Goal: Task Accomplishment & Management: Complete application form

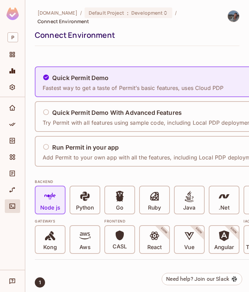
scroll to position [0, 17]
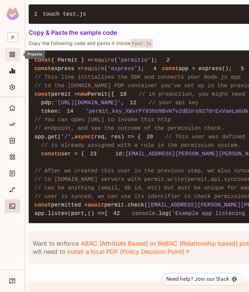
click at [14, 54] on icon "Projects" at bounding box center [12, 54] width 7 height 7
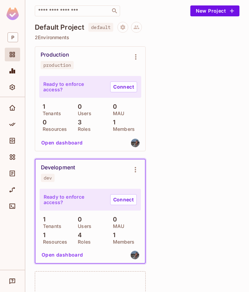
scroll to position [72, 0]
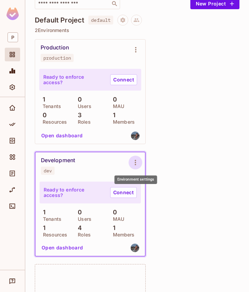
click at [132, 168] on button "Environment settings" at bounding box center [135, 163] width 14 height 14
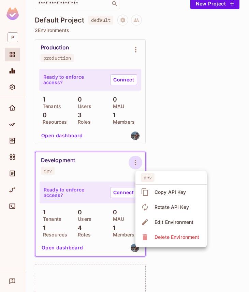
click at [189, 187] on li "Copy API Key" at bounding box center [170, 192] width 71 height 15
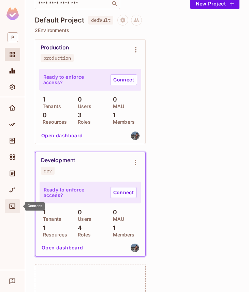
click at [14, 206] on icon "Connect" at bounding box center [12, 206] width 7 height 7
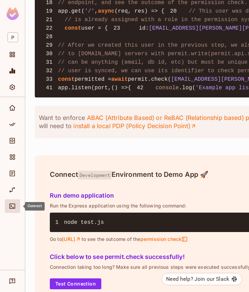
click at [11, 204] on icon "Connect" at bounding box center [12, 206] width 7 height 7
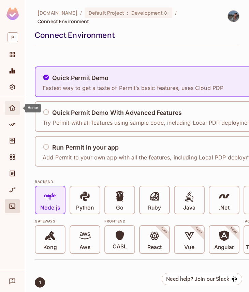
click at [15, 107] on icon "Home" at bounding box center [12, 108] width 7 height 7
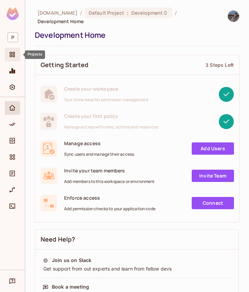
click at [12, 54] on icon "Projects" at bounding box center [12, 54] width 7 height 7
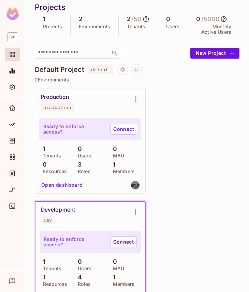
scroll to position [93, 0]
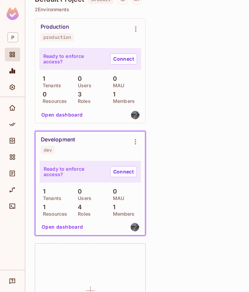
click at [66, 227] on button "Open dashboard" at bounding box center [62, 226] width 47 height 11
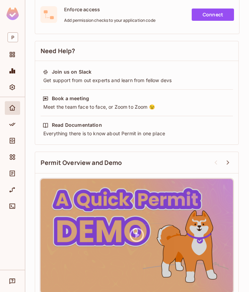
scroll to position [193, 0]
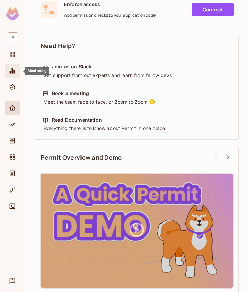
click at [15, 66] on div "Monitoring" at bounding box center [12, 71] width 15 height 14
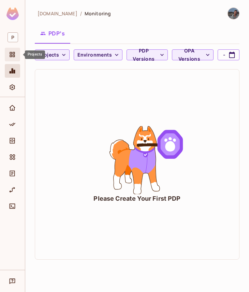
click at [12, 55] on icon "Projects" at bounding box center [12, 54] width 7 height 7
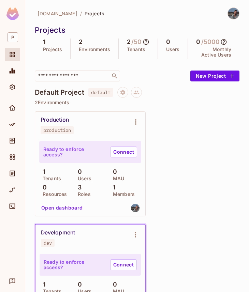
click at [64, 235] on div "Development" at bounding box center [58, 232] width 34 height 7
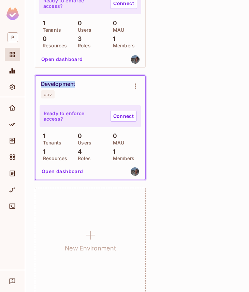
scroll to position [158, 0]
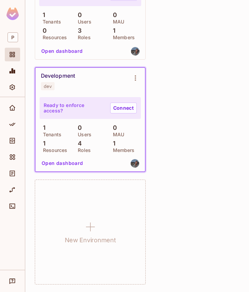
click at [65, 102] on div "Ready to enforce access? Connect" at bounding box center [90, 108] width 101 height 22
click at [112, 111] on link "Connect" at bounding box center [123, 108] width 27 height 11
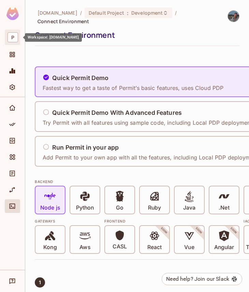
click at [14, 39] on span "P" at bounding box center [12, 37] width 11 height 10
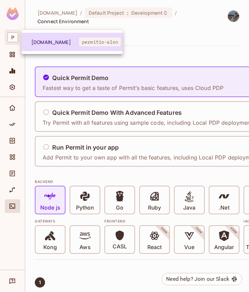
click at [39, 39] on span "[DOMAIN_NAME]" at bounding box center [55, 42] width 48 height 6
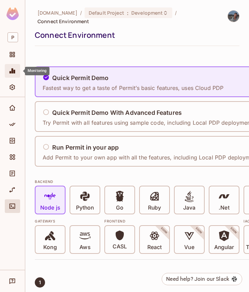
click at [12, 72] on icon "Monitoring" at bounding box center [13, 70] width 6 height 5
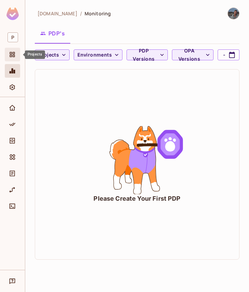
click at [11, 58] on span "Projects" at bounding box center [12, 54] width 8 height 8
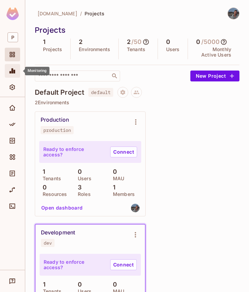
click at [13, 67] on icon "Monitoring" at bounding box center [12, 70] width 7 height 7
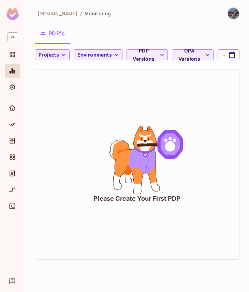
click at [129, 142] on icon "animation" at bounding box center [137, 160] width 102 height 68
click at [12, 137] on span "Directory" at bounding box center [12, 141] width 8 height 8
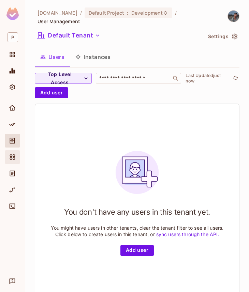
click at [14, 153] on div "Elements" at bounding box center [12, 157] width 15 height 14
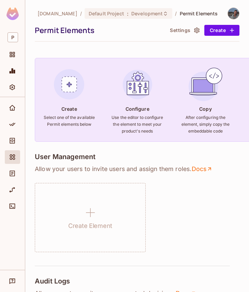
click at [8, 181] on div at bounding box center [12, 175] width 15 height 16
click at [9, 178] on div "Audit Log" at bounding box center [12, 174] width 15 height 14
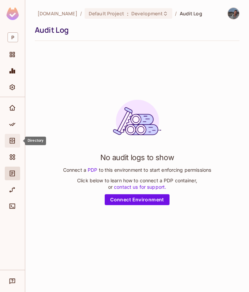
click at [9, 137] on span "Directory" at bounding box center [12, 141] width 8 height 8
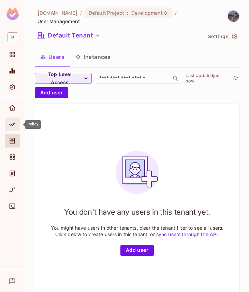
click at [15, 127] on icon "Policy" at bounding box center [12, 124] width 7 height 7
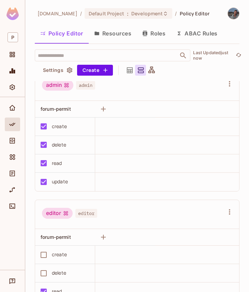
scroll to position [10, 0]
click at [155, 35] on button "Roles" at bounding box center [154, 33] width 34 height 17
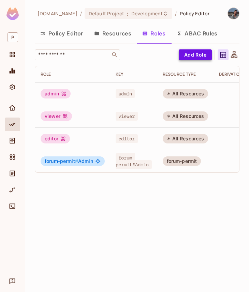
click at [199, 54] on button "Add Role" at bounding box center [194, 54] width 33 height 11
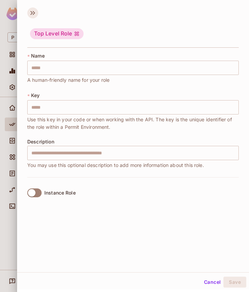
click at [34, 16] on icon at bounding box center [32, 12] width 11 height 11
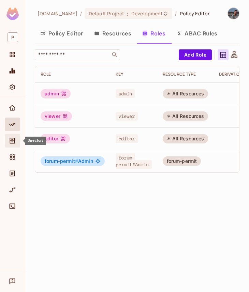
click at [16, 139] on span "Directory" at bounding box center [12, 141] width 8 height 8
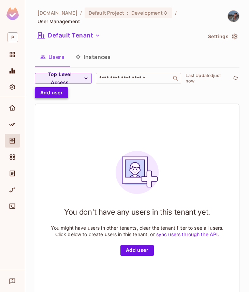
click at [48, 87] on button "Add user" at bounding box center [51, 92] width 33 height 11
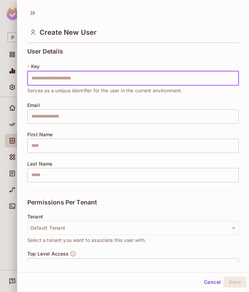
click at [60, 78] on input "text" at bounding box center [132, 78] width 211 height 14
click at [84, 49] on div "User Details * Key ​ Serves as a unique identifier for the user in the current …" at bounding box center [132, 119] width 211 height 142
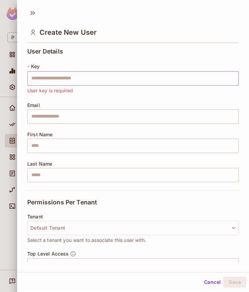
click at [72, 78] on input "text" at bounding box center [132, 78] width 211 height 14
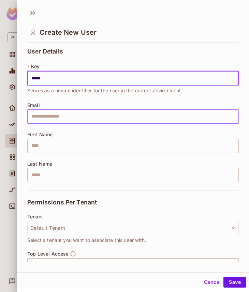
type input "*****"
click at [52, 113] on input "text" at bounding box center [132, 116] width 211 height 14
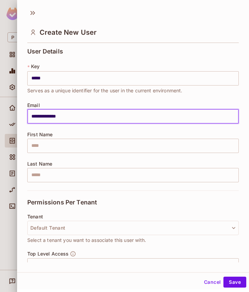
click at [34, 118] on input "**********" at bounding box center [132, 116] width 211 height 14
type input "**********"
click at [38, 149] on input "text" at bounding box center [132, 146] width 211 height 14
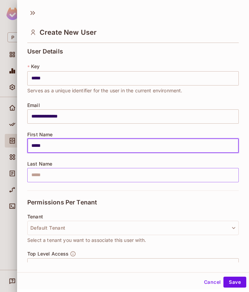
type input "*****"
click at [38, 173] on input "text" at bounding box center [132, 175] width 211 height 14
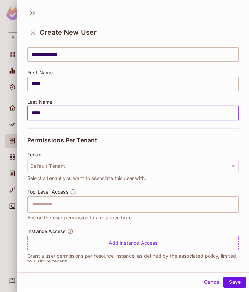
scroll to position [71, 0]
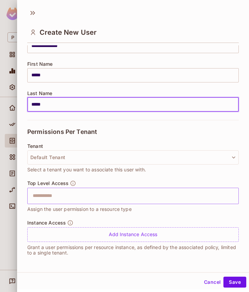
type input "*****"
click at [47, 195] on input "text" at bounding box center [127, 196] width 197 height 14
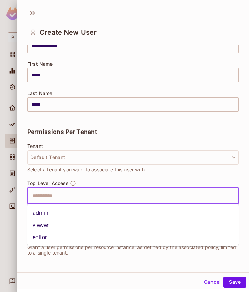
click at [46, 211] on li "admin" at bounding box center [132, 213] width 211 height 12
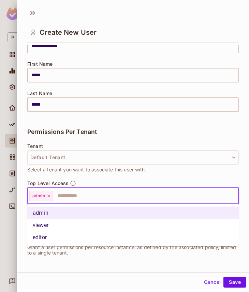
click at [108, 201] on input "text" at bounding box center [139, 196] width 172 height 14
click at [109, 197] on input "text" at bounding box center [139, 196] width 172 height 14
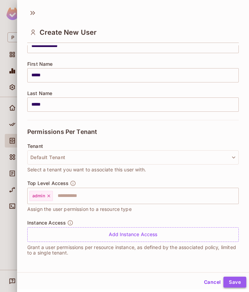
click at [237, 279] on button "Save" at bounding box center [234, 282] width 23 height 11
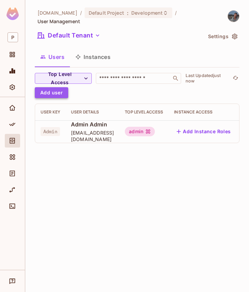
click at [61, 90] on button "Add user" at bounding box center [51, 92] width 33 height 11
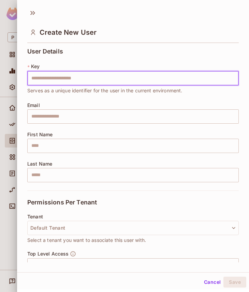
click at [54, 77] on input "text" at bounding box center [132, 78] width 211 height 14
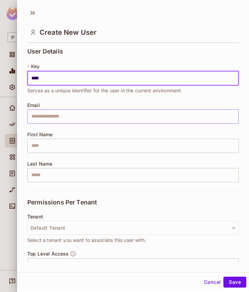
type input "****"
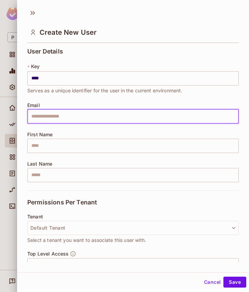
click at [54, 119] on input "text" at bounding box center [132, 116] width 211 height 14
click at [41, 118] on input "**********" at bounding box center [132, 116] width 211 height 14
type input "**********"
click at [48, 144] on input "text" at bounding box center [132, 146] width 211 height 14
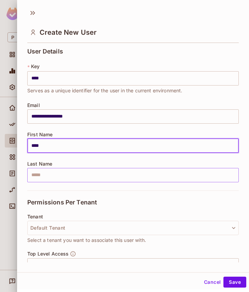
type input "****"
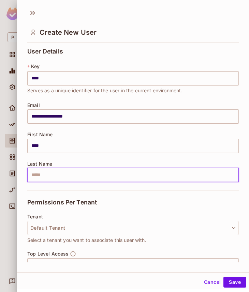
click at [53, 172] on input "text" at bounding box center [132, 175] width 211 height 14
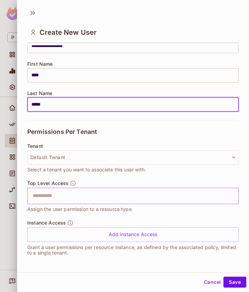
type input "*****"
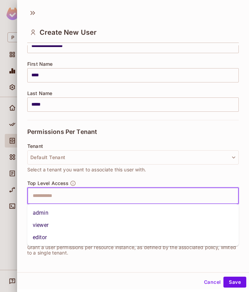
click at [81, 198] on input "text" at bounding box center [127, 196] width 197 height 14
click at [65, 229] on li "viewer" at bounding box center [132, 225] width 211 height 12
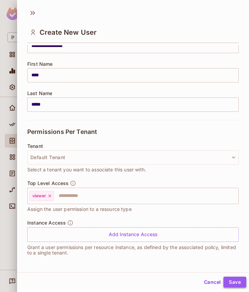
click at [235, 285] on button "Save" at bounding box center [234, 282] width 23 height 11
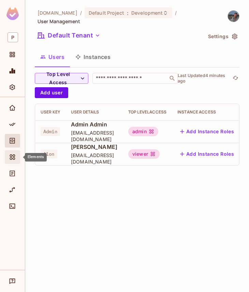
click at [17, 155] on div "Elements" at bounding box center [13, 157] width 12 height 8
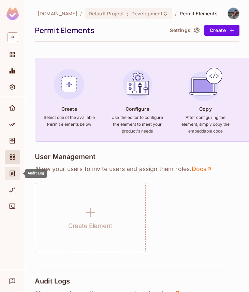
click at [13, 177] on span "Audit Log" at bounding box center [12, 173] width 8 height 8
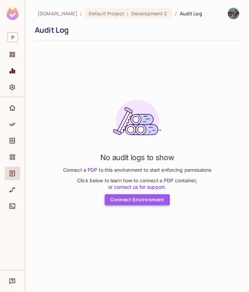
click at [121, 199] on link "Connect Environment" at bounding box center [137, 199] width 65 height 11
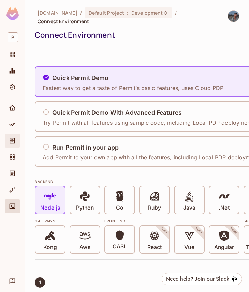
click at [14, 135] on div "Directory" at bounding box center [12, 141] width 15 height 14
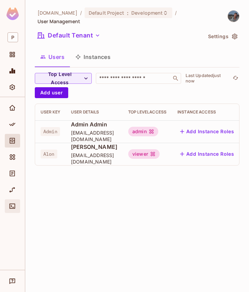
click at [11, 207] on icon "Connect" at bounding box center [12, 206] width 7 height 7
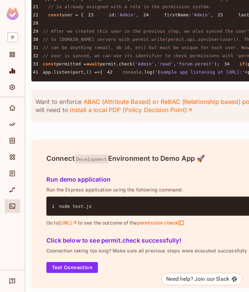
scroll to position [0, 9]
click at [13, 10] on img at bounding box center [12, 13] width 12 height 13
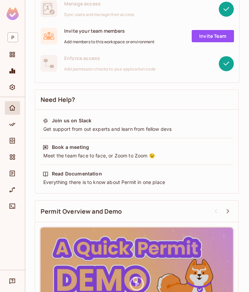
scroll to position [138, 0]
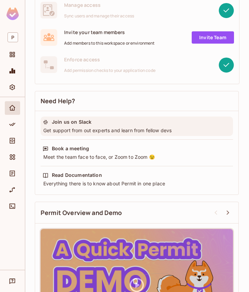
click at [90, 127] on div "Get support from out experts and learn from fellow devs" at bounding box center [137, 130] width 188 height 7
